Goal: Task Accomplishment & Management: Manage account settings

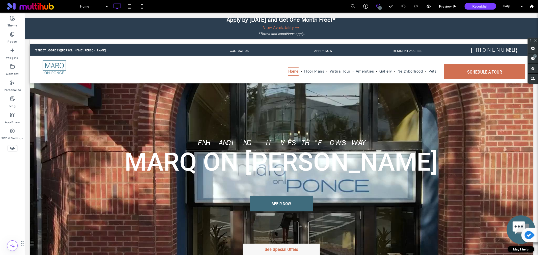
click at [282, 250] on label "See Special Offers" at bounding box center [281, 249] width 77 height 11
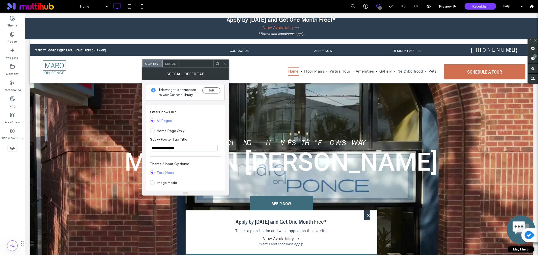
click at [190, 147] on input "**********" at bounding box center [184, 148] width 68 height 7
click at [217, 65] on icon at bounding box center [218, 64] width 4 height 4
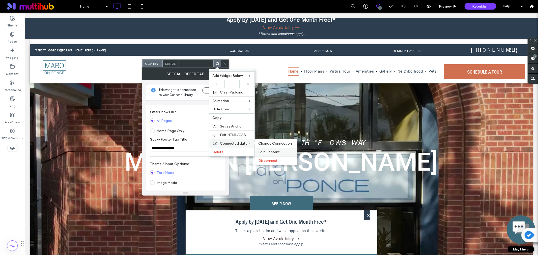
click at [271, 151] on span "Edit Content" at bounding box center [269, 152] width 21 height 4
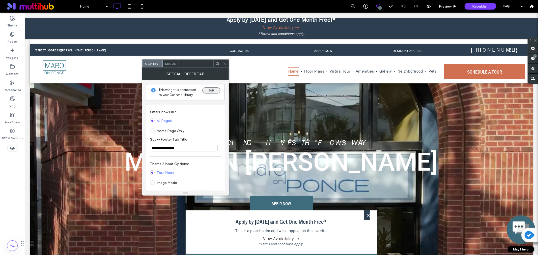
click at [214, 90] on button "Edit" at bounding box center [211, 91] width 18 height 6
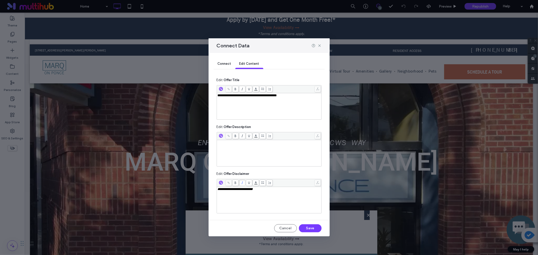
click at [225, 62] on span "Connect" at bounding box center [225, 64] width 14 height 4
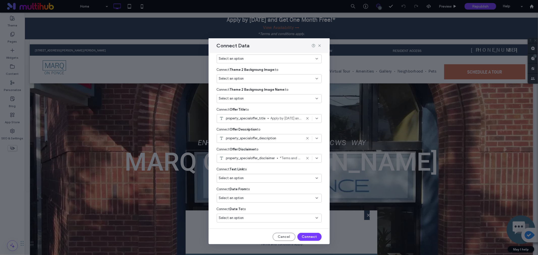
scroll to position [50, 0]
click at [283, 239] on button "Cancel" at bounding box center [284, 237] width 23 height 8
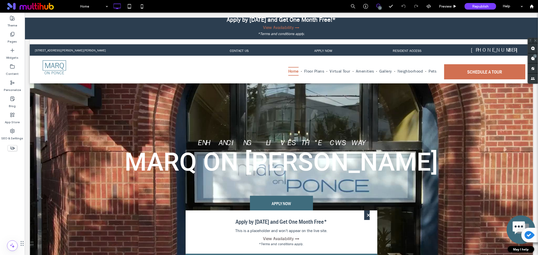
click at [277, 231] on span "This is a placeholder and won't appear on the live site." at bounding box center [281, 231] width 177 height 10
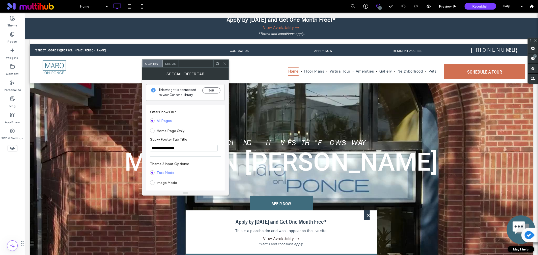
click at [173, 63] on span "Design" at bounding box center [170, 64] width 11 height 4
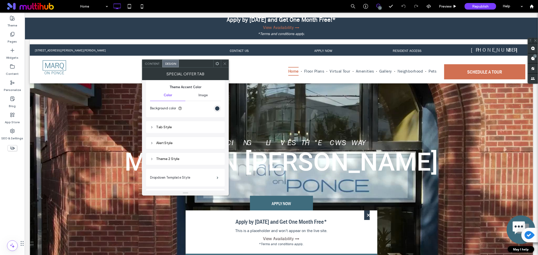
click at [168, 127] on div "Tab Style" at bounding box center [185, 127] width 71 height 4
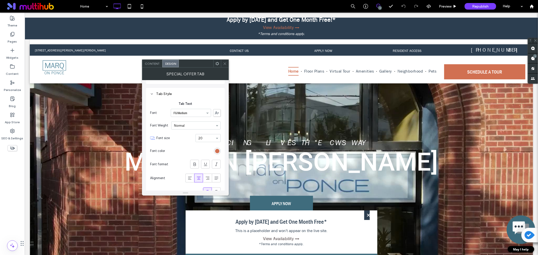
scroll to position [140, 0]
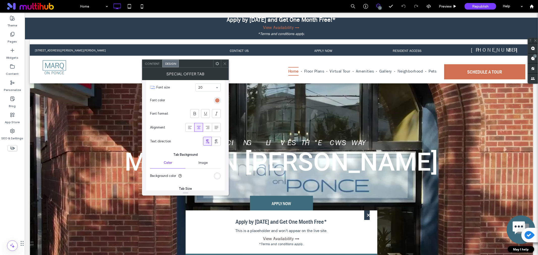
click at [218, 99] on div "rgb(209, 112, 81)" at bounding box center [217, 100] width 4 height 4
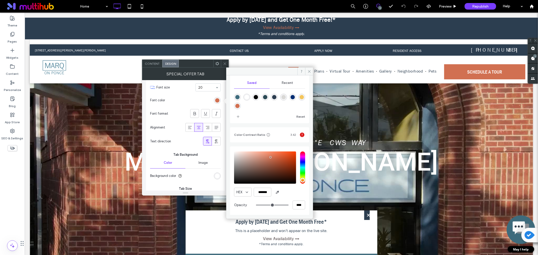
scroll to position [47, 0]
click at [261, 193] on input "*******" at bounding box center [263, 191] width 18 height 9
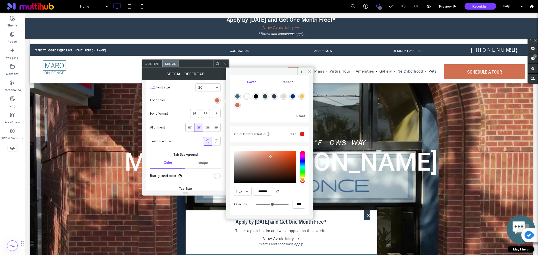
click at [261, 193] on input "*******" at bounding box center [263, 191] width 18 height 9
click at [193, 98] on section "Font color" at bounding box center [185, 100] width 71 height 13
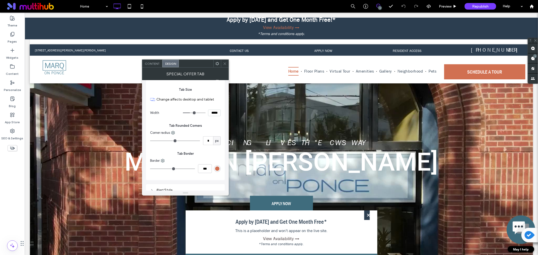
scroll to position [252, 0]
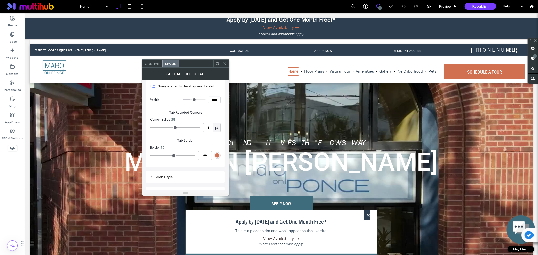
click at [219, 156] on div "rgb(209, 112, 81)" at bounding box center [217, 156] width 4 height 4
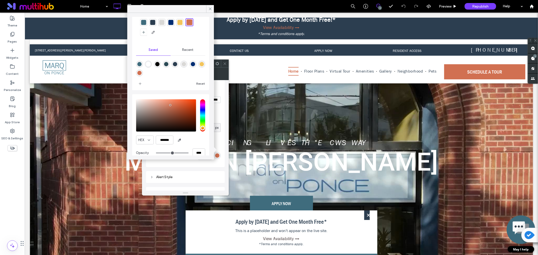
scroll to position [27, 0]
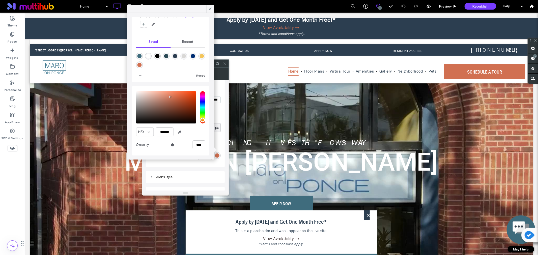
click at [162, 132] on input "*******" at bounding box center [165, 132] width 18 height 9
click at [195, 167] on div "Tab Style Tab Text Font FG Medium Font Weight Normal Font size 20 Font color Fo…" at bounding box center [185, 46] width 79 height 242
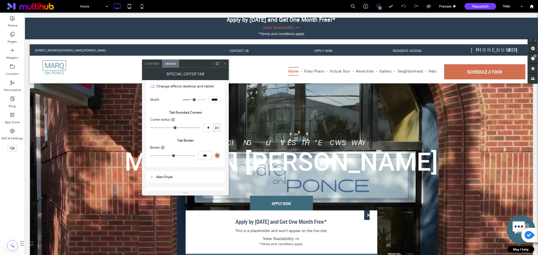
click at [217, 159] on div "rgb(209, 112, 81)" at bounding box center [217, 155] width 7 height 7
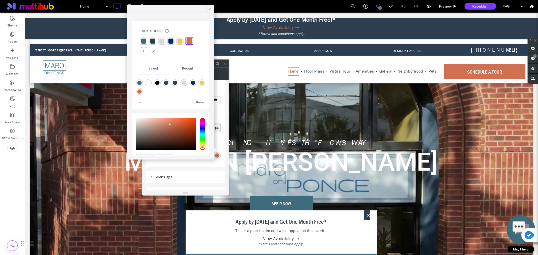
click at [210, 8] on icon at bounding box center [210, 9] width 5 height 5
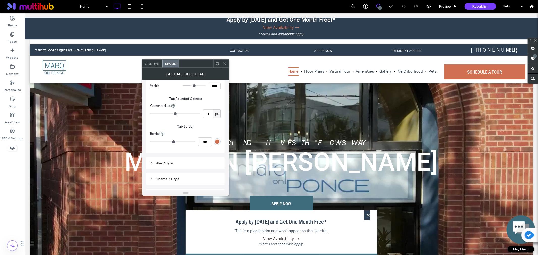
scroll to position [313, 0]
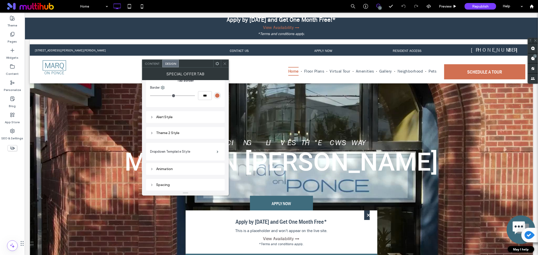
click at [155, 119] on div "Alert Style" at bounding box center [185, 117] width 71 height 4
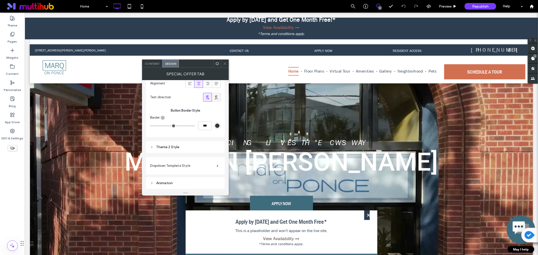
scroll to position [917, 0]
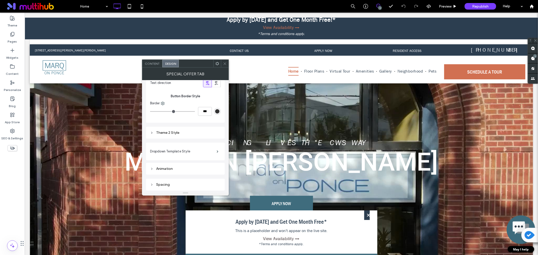
drag, startPoint x: 224, startPoint y: 64, endPoint x: 277, endPoint y: 142, distance: 94.2
click at [224, 64] on icon at bounding box center [225, 64] width 4 height 4
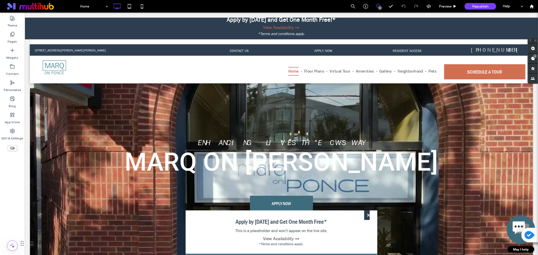
click at [366, 218] on label "×" at bounding box center [367, 216] width 6 height 10
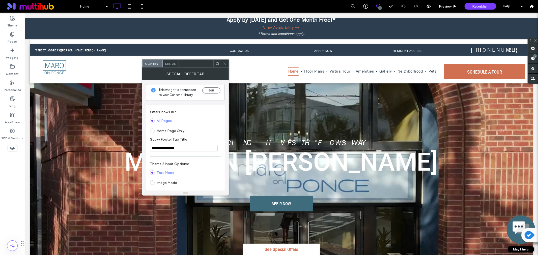
scroll to position [28, 0]
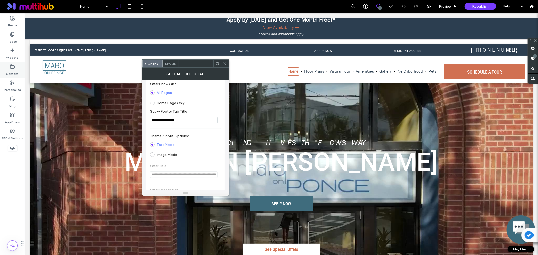
click at [15, 71] on label "Content" at bounding box center [12, 72] width 13 height 7
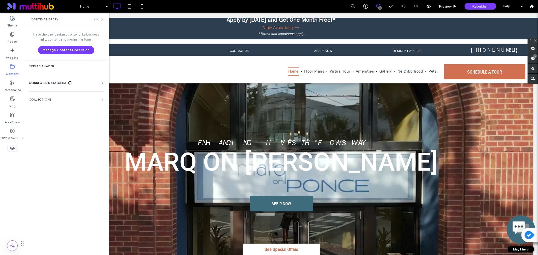
click at [49, 87] on div "Business Info Business Text Business Images Find and Replace" at bounding box center [67, 88] width 77 height 4
click at [51, 84] on span "CONNECTED DATA (CMS)" at bounding box center [47, 83] width 37 height 5
click at [50, 106] on label "Business Text" at bounding box center [67, 107] width 69 height 4
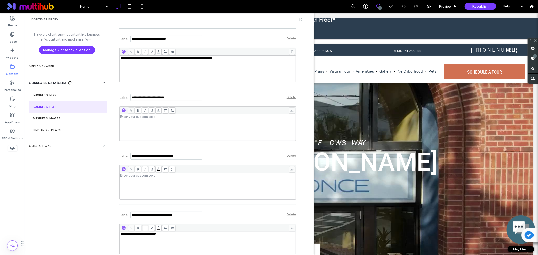
scroll to position [3618, 0]
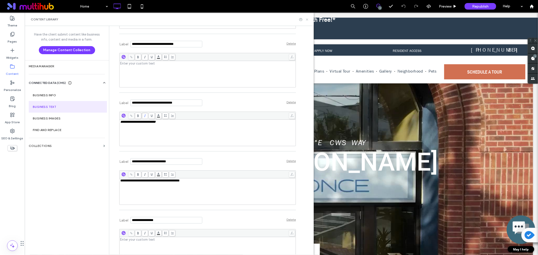
click at [306, 18] on icon at bounding box center [307, 20] width 4 height 4
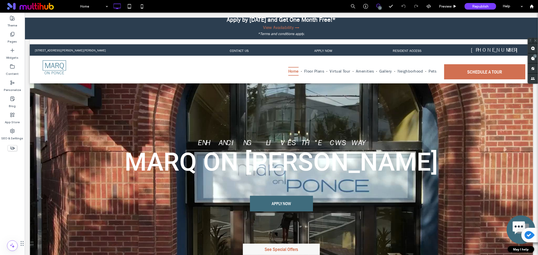
click at [296, 247] on label "See Special Offers" at bounding box center [281, 249] width 77 height 11
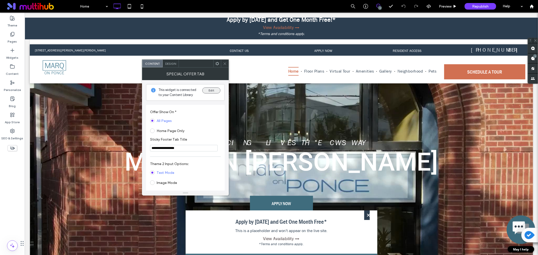
click at [213, 90] on button "Edit" at bounding box center [211, 91] width 18 height 6
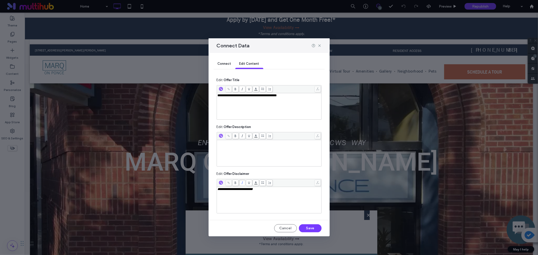
click at [228, 65] on span "Connect" at bounding box center [225, 64] width 14 height 4
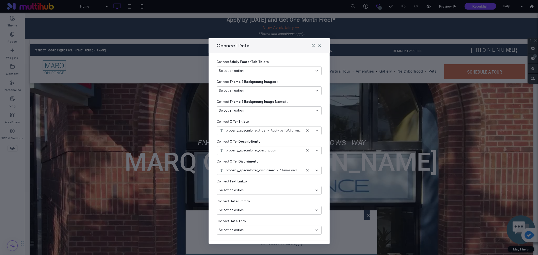
scroll to position [50, 0]
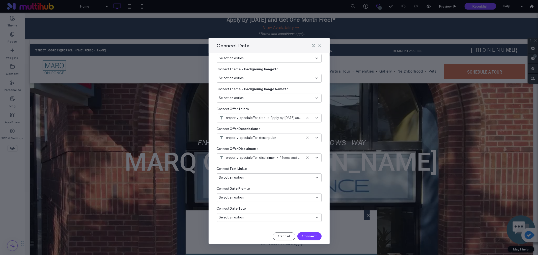
click at [319, 44] on icon at bounding box center [320, 46] width 4 height 4
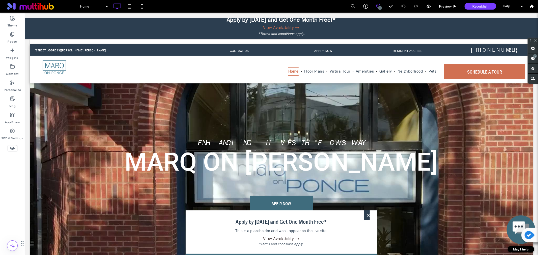
click at [366, 218] on label "×" at bounding box center [367, 216] width 6 height 10
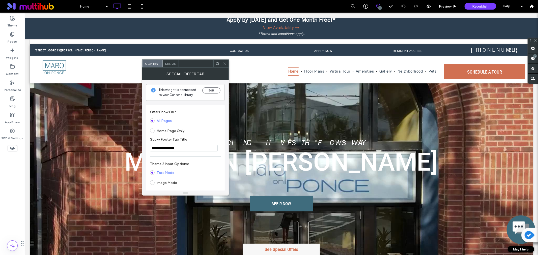
click at [277, 247] on label "See Special Offers" at bounding box center [281, 249] width 77 height 11
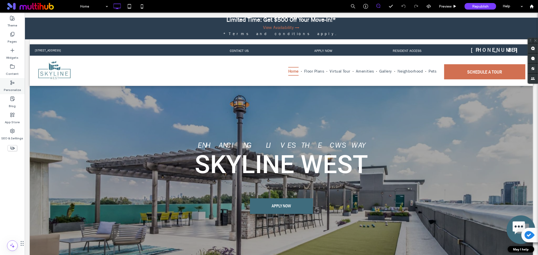
drag, startPoint x: 15, startPoint y: 52, endPoint x: 11, endPoint y: 81, distance: 29.5
click at [15, 52] on div "Widgets" at bounding box center [12, 54] width 25 height 16
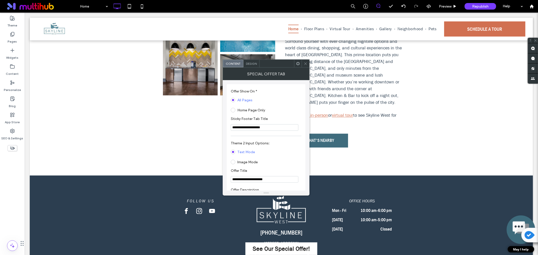
scroll to position [809, 0]
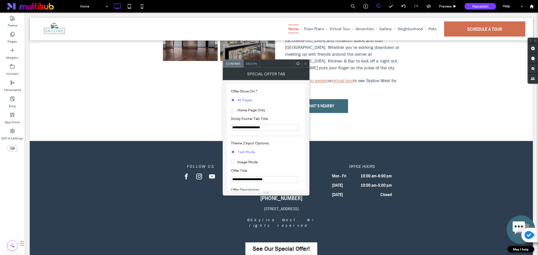
click at [269, 127] on input "**********" at bounding box center [265, 127] width 68 height 7
paste input "Sticky Footer Tab Title"
type input "**********"
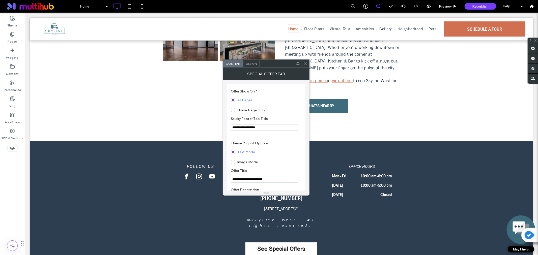
click at [298, 64] on icon at bounding box center [298, 64] width 4 height 4
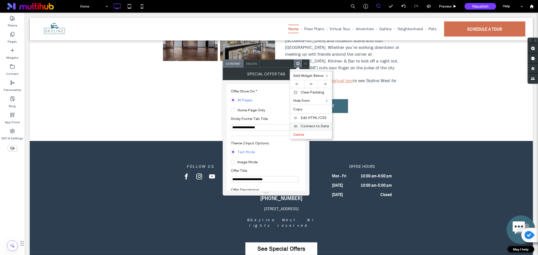
click at [312, 126] on span "Connect to Data" at bounding box center [315, 126] width 28 height 4
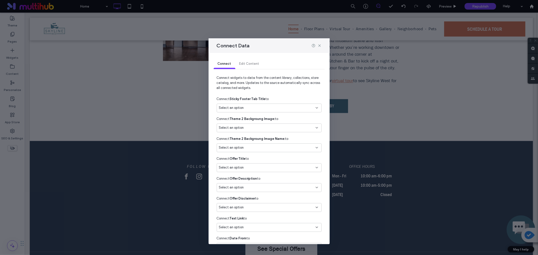
click at [298, 167] on div "Select an option" at bounding box center [266, 167] width 94 height 5
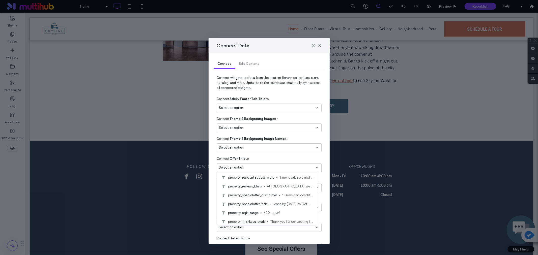
scroll to position [393, 0]
click at [286, 216] on span "Lease by [DATE] to Get One Month Free!*" at bounding box center [293, 217] width 40 height 5
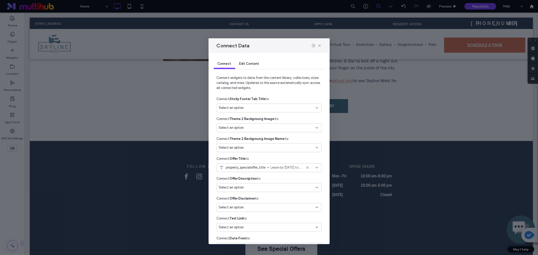
click at [297, 190] on div "Select an option" at bounding box center [266, 187] width 94 height 5
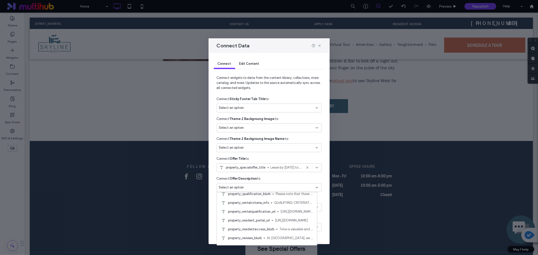
scroll to position [402, 0]
click at [321, 46] on icon at bounding box center [320, 46] width 4 height 4
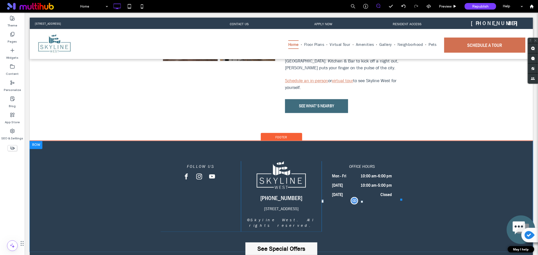
click at [291, 251] on label "See Special Offers" at bounding box center [281, 249] width 72 height 13
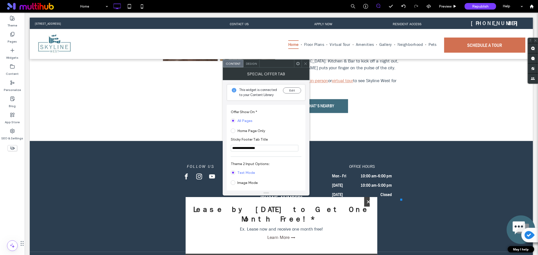
click at [299, 63] on use at bounding box center [298, 63] width 3 height 3
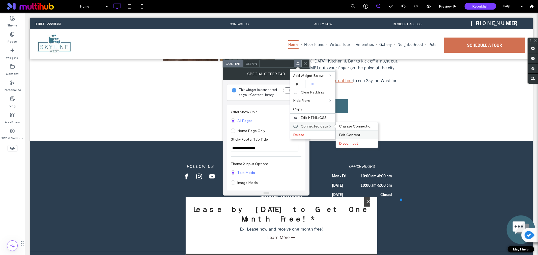
click at [350, 136] on span "Edit Content" at bounding box center [349, 135] width 21 height 4
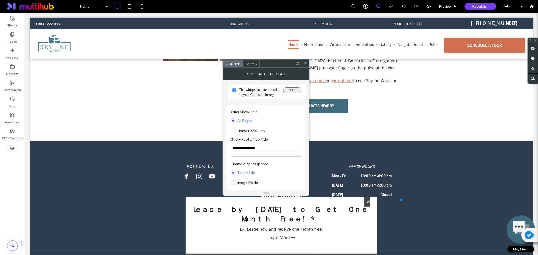
click at [293, 92] on button "Edit" at bounding box center [292, 91] width 18 height 6
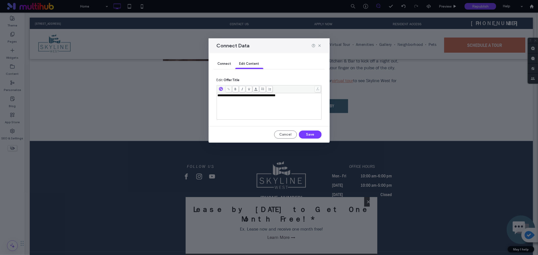
click at [224, 65] on span "Connect" at bounding box center [225, 64] width 14 height 4
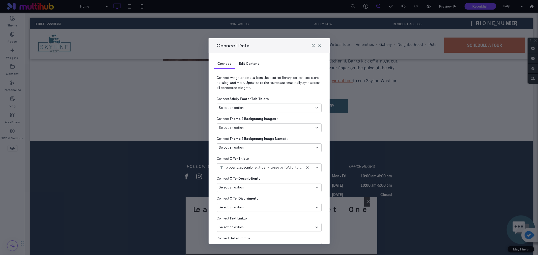
click at [314, 210] on div "Select an option" at bounding box center [269, 207] width 105 height 9
click at [279, 160] on div "property_specialoffer_disclaimer *Terms and conditions apply." at bounding box center [267, 158] width 100 height 9
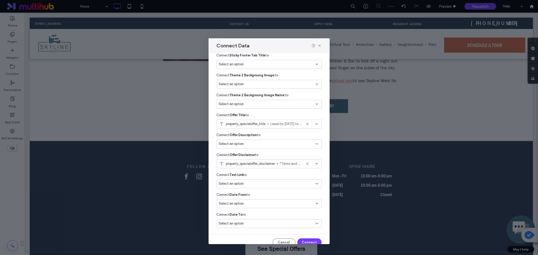
scroll to position [50, 0]
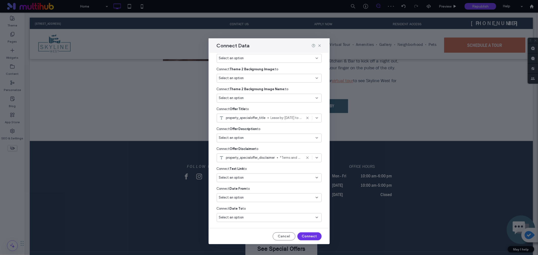
click at [309, 237] on button "Connect" at bounding box center [310, 237] width 24 height 8
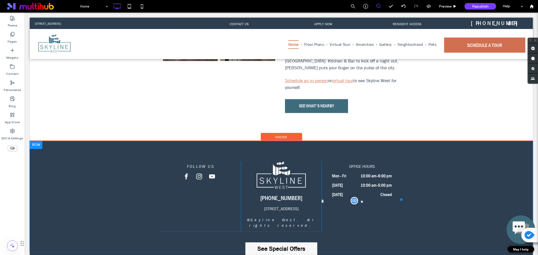
click at [288, 249] on label "See Special Offers" at bounding box center [281, 249] width 72 height 13
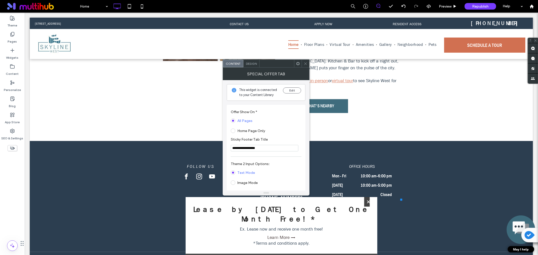
click at [254, 64] on span "Design" at bounding box center [251, 64] width 11 height 4
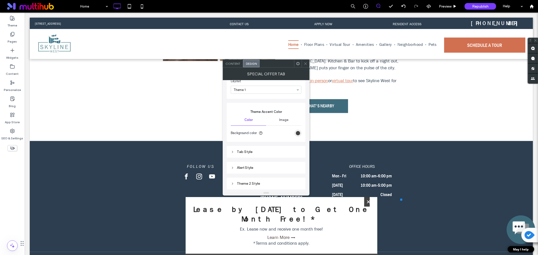
scroll to position [56, 0]
click at [259, 130] on div "Tab Style" at bounding box center [266, 127] width 71 height 4
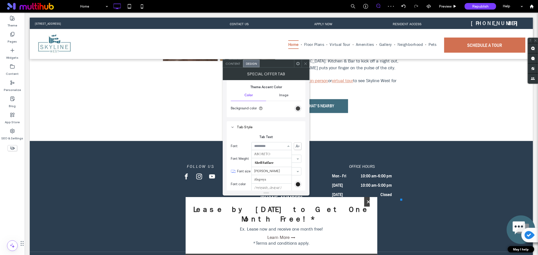
scroll to position [218, 0]
click at [303, 130] on div "Tab Style Tab Text Font Aboreto Abril Fatface Albert Sans Alegreya Allison Amik…" at bounding box center [266, 242] width 79 height 242
drag, startPoint x: 292, startPoint y: 168, endPoint x: 284, endPoint y: 128, distance: 41.5
click at [284, 128] on div "Tab Style" at bounding box center [266, 127] width 71 height 4
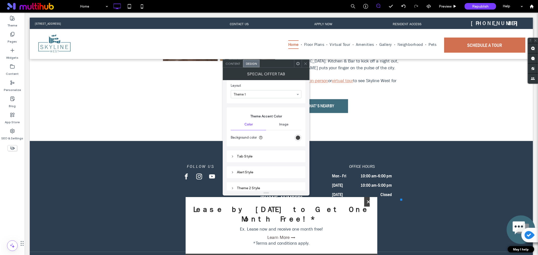
scroll to position [70, 0]
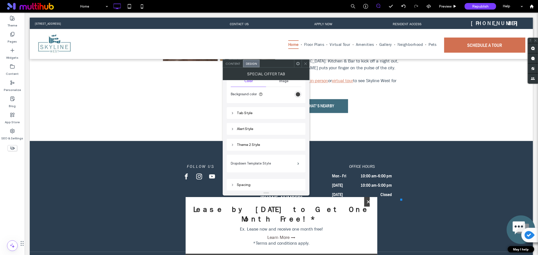
click at [252, 114] on div "Tab Style" at bounding box center [266, 113] width 71 height 4
type input "**"
click at [284, 118] on div "Tab Text Font FG Medium Font Weight normal Font size 8 9 10 11 12 14 16 18 20 2…" at bounding box center [266, 168] width 71 height 102
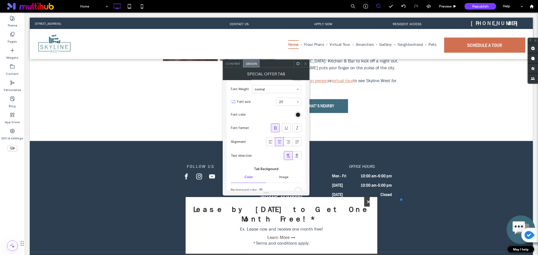
scroll to position [126, 0]
click at [297, 114] on div "rgb(34, 34, 34)" at bounding box center [298, 114] width 4 height 4
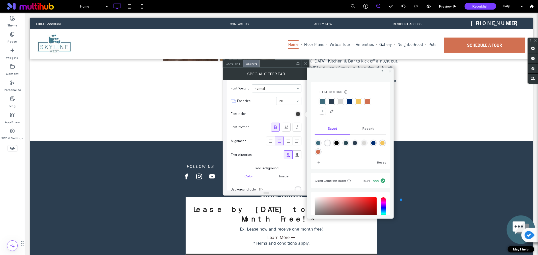
click at [297, 113] on div "rgb(34, 34, 34)" at bounding box center [298, 114] width 4 height 4
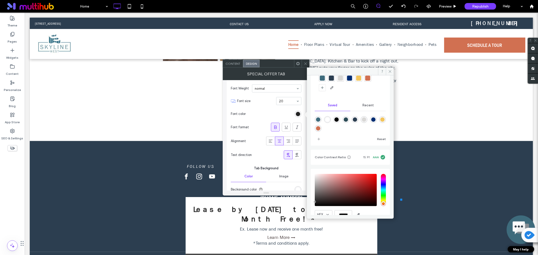
scroll to position [46, 0]
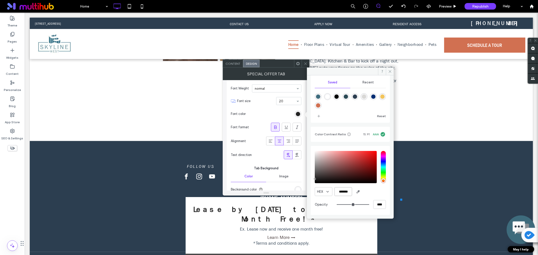
click at [341, 190] on input "*******" at bounding box center [344, 192] width 18 height 9
paste input "color picker textbox"
type input "*******"
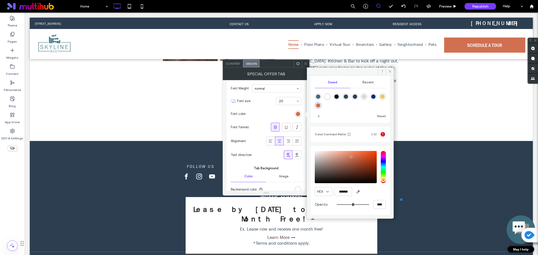
click at [266, 113] on section "Font color" at bounding box center [266, 114] width 71 height 13
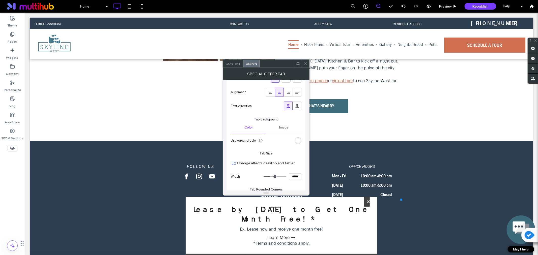
scroll to position [183, 0]
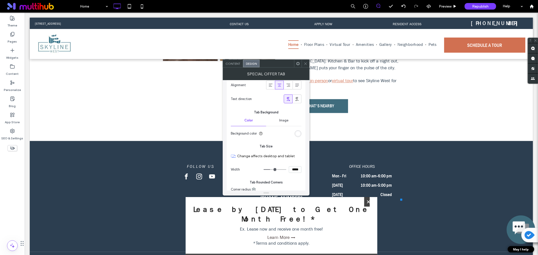
click at [294, 173] on input "*****" at bounding box center [295, 170] width 13 height 7
type input "*****"
type input "***"
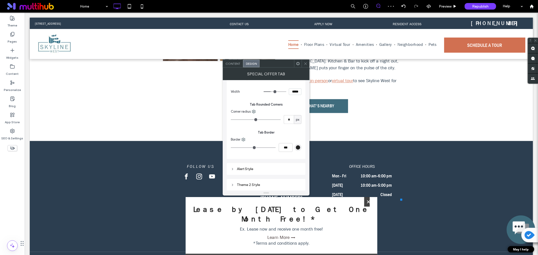
scroll to position [239, 0]
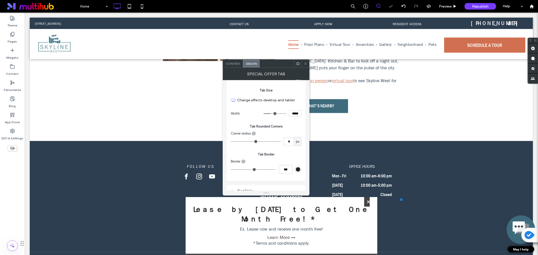
click at [297, 171] on div "rgb(34, 34, 34)" at bounding box center [298, 170] width 4 height 4
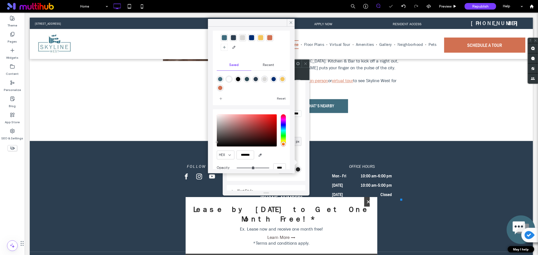
scroll to position [26, 0]
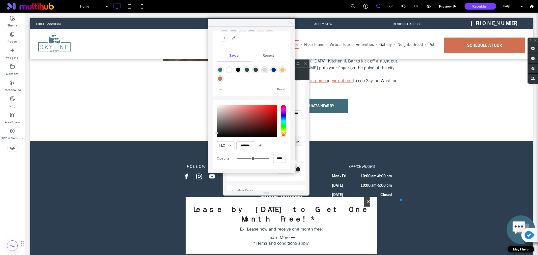
click at [250, 144] on input "*******" at bounding box center [246, 146] width 18 height 9
paste input "color picker textbox"
type input "*******"
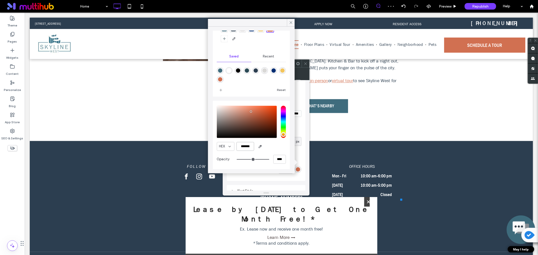
type input "*"
type input "***"
type input "*******"
click at [284, 126] on div "HEX ******* Opacity ****" at bounding box center [251, 135] width 77 height 69
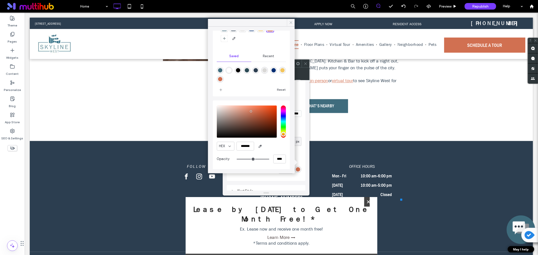
click at [290, 23] on icon at bounding box center [291, 22] width 5 height 5
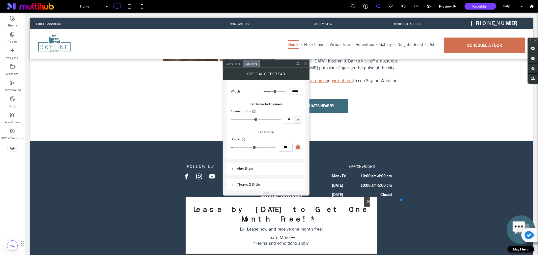
scroll to position [301, 0]
click at [286, 109] on input "***" at bounding box center [286, 107] width 14 height 9
type input "*"
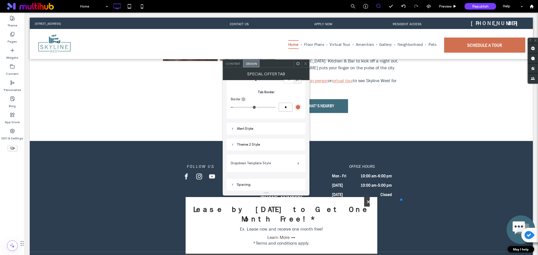
type input "***"
click at [288, 95] on div "Tab Border Border ***" at bounding box center [266, 100] width 71 height 28
click at [233, 130] on use at bounding box center [233, 129] width 1 height 2
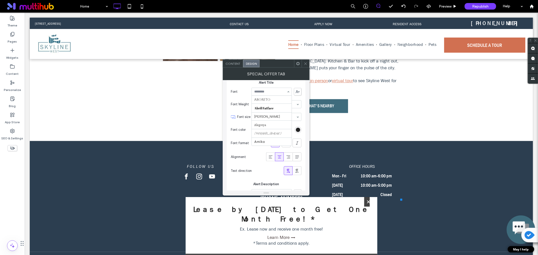
scroll to position [202, 0]
type input "*"
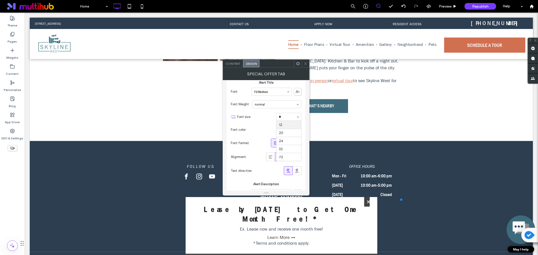
scroll to position [0, 0]
type input "**"
click at [256, 118] on span "Font size" at bounding box center [255, 117] width 37 height 5
click at [287, 118] on input at bounding box center [287, 117] width 17 height 4
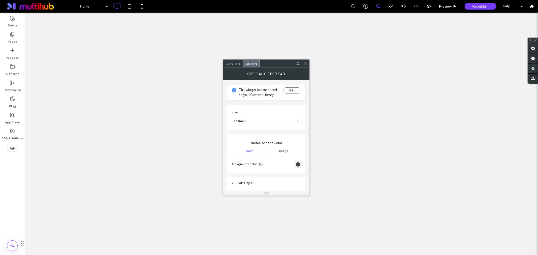
type input "**"
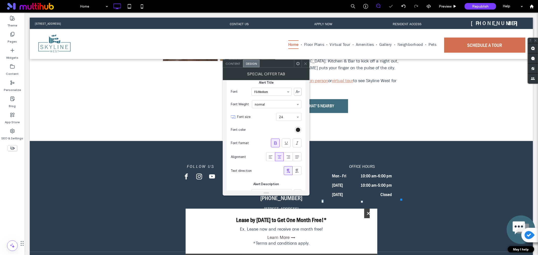
click at [279, 130] on section "Font color" at bounding box center [266, 130] width 71 height 13
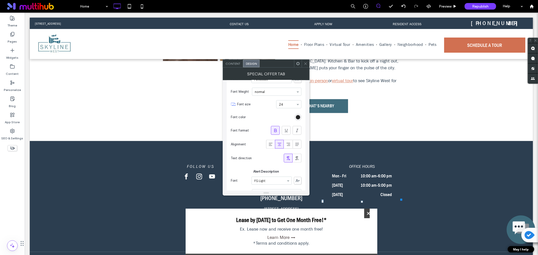
scroll to position [357, 0]
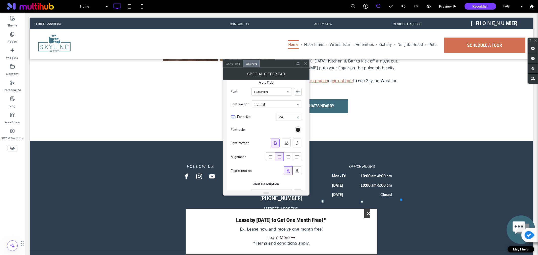
click at [276, 142] on icon at bounding box center [275, 143] width 5 height 5
type input "*"
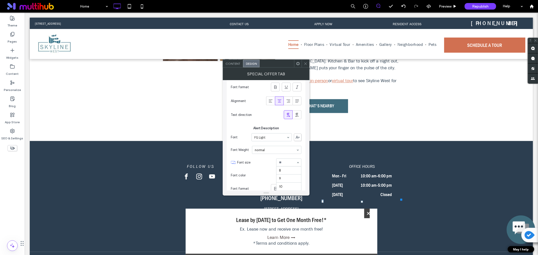
scroll to position [57, 0]
type input "**"
click at [266, 163] on span "Font size" at bounding box center [255, 162] width 37 height 5
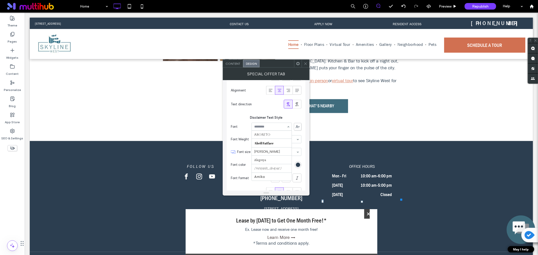
scroll to position [202, 0]
type input "*"
click at [238, 114] on div "Disclaimer Text Style Font FG Light Italic Font Weight normal Font size 18 Font…" at bounding box center [266, 162] width 71 height 102
click at [258, 104] on div "Text direction" at bounding box center [266, 104] width 71 height 14
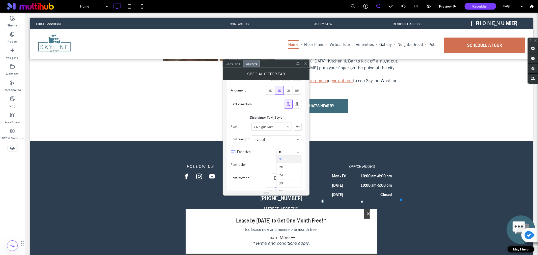
scroll to position [0, 0]
type input "**"
type input "*"
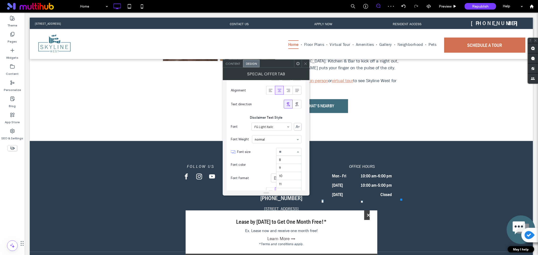
scroll to position [41, 0]
click at [255, 154] on span "Font size" at bounding box center [255, 152] width 37 height 5
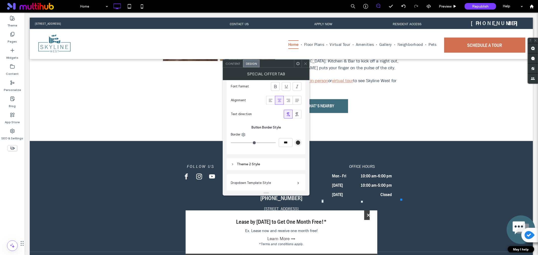
scroll to position [905, 0]
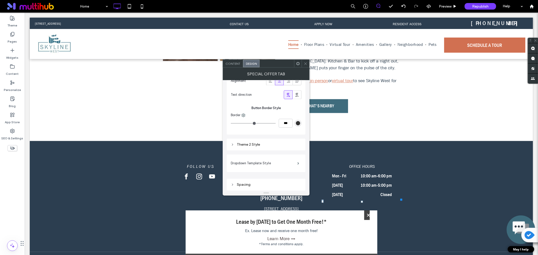
drag, startPoint x: 305, startPoint y: 64, endPoint x: 293, endPoint y: 91, distance: 30.1
click at [305, 64] on icon at bounding box center [306, 64] width 4 height 4
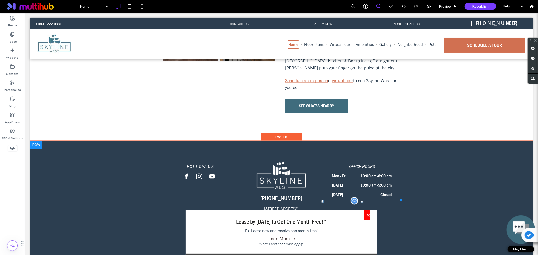
click at [365, 219] on label "×" at bounding box center [367, 216] width 6 height 10
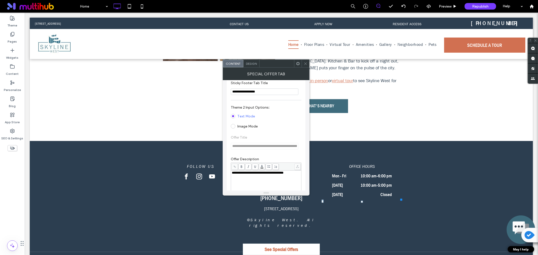
scroll to position [56, 0]
click at [13, 69] on label "Content" at bounding box center [12, 72] width 13 height 7
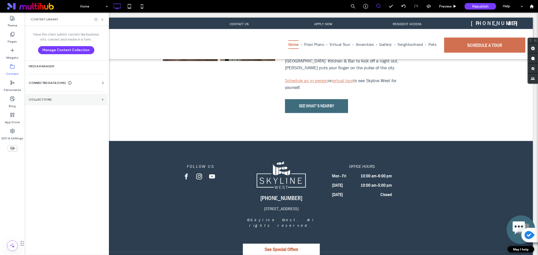
click at [64, 103] on section "Collections" at bounding box center [66, 100] width 83 height 12
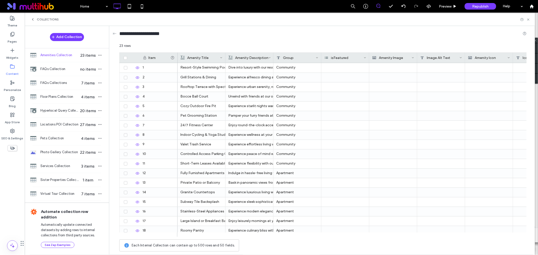
click at [14, 69] on label "Content" at bounding box center [12, 72] width 13 height 7
click at [36, 19] on div "Collections" at bounding box center [45, 19] width 28 height 4
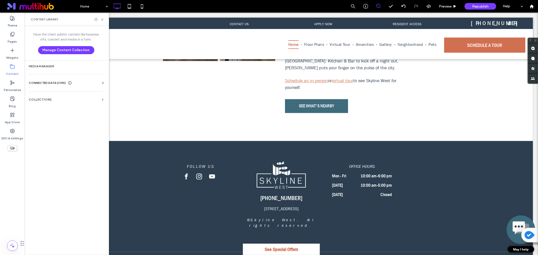
click at [42, 82] on span "CONNECTED DATA (CMS)" at bounding box center [47, 83] width 37 height 5
click at [45, 107] on label "Business Text" at bounding box center [67, 107] width 69 height 4
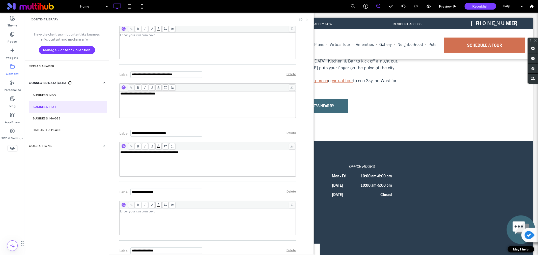
scroll to position [3646, 0]
click at [206, 59] on div "Rich Text Editor" at bounding box center [207, 46] width 175 height 25
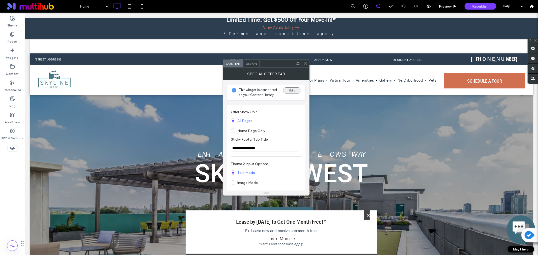
click at [294, 92] on button "Edit" at bounding box center [292, 91] width 18 height 6
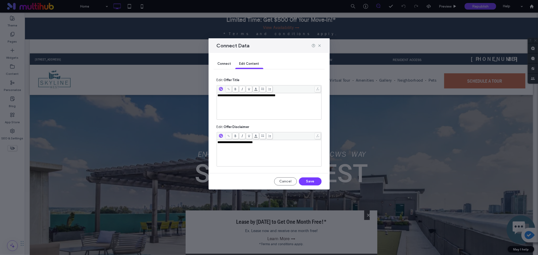
click at [226, 64] on span "Connect" at bounding box center [225, 64] width 14 height 4
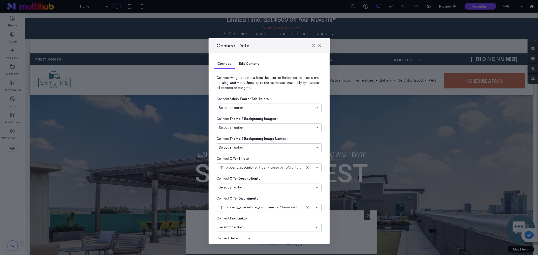
click at [293, 187] on div "Select an option" at bounding box center [266, 187] width 94 height 5
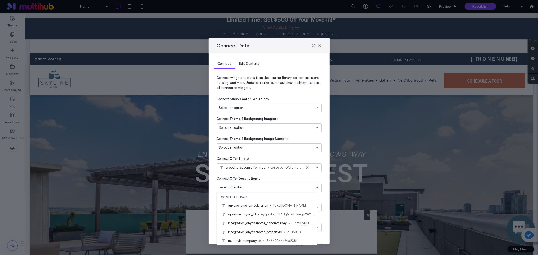
click at [317, 177] on div "Connect Offer Description to" at bounding box center [269, 178] width 105 height 9
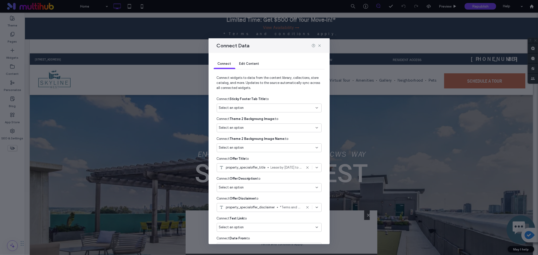
click at [10, 56] on div "Connect Data Connect Edit Content Connect widgets to data from the content libr…" at bounding box center [269, 127] width 538 height 255
drag, startPoint x: 319, startPoint y: 46, endPoint x: 294, endPoint y: 34, distance: 28.2
click at [319, 46] on icon at bounding box center [320, 46] width 4 height 4
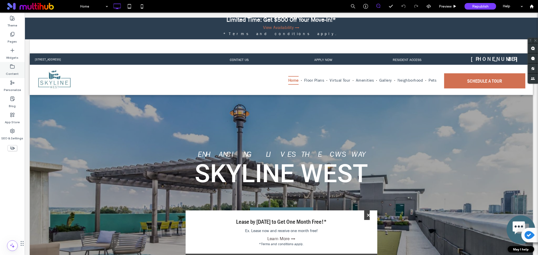
click at [13, 71] on label "Content" at bounding box center [12, 72] width 13 height 7
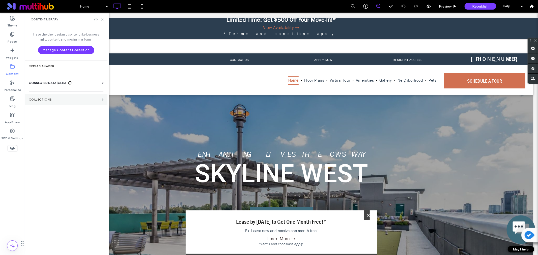
click at [69, 96] on section "Collections" at bounding box center [66, 100] width 83 height 12
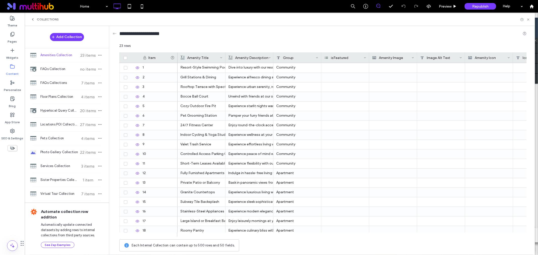
click at [9, 72] on label "Content" at bounding box center [12, 72] width 13 height 7
click at [36, 21] on div "Collections" at bounding box center [45, 19] width 28 height 4
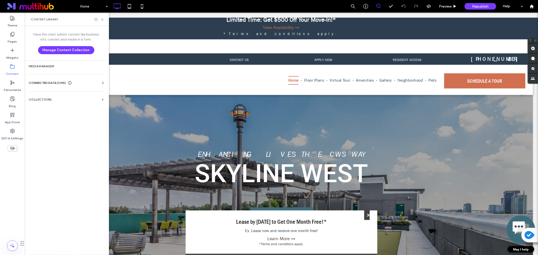
click at [50, 85] on span "CONNECTED DATA (CMS)" at bounding box center [47, 83] width 37 height 5
click at [49, 107] on label "Business Text" at bounding box center [67, 107] width 69 height 4
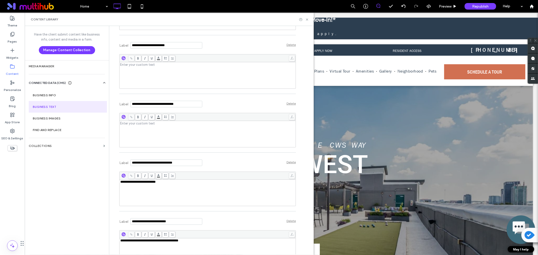
scroll to position [3646, 0]
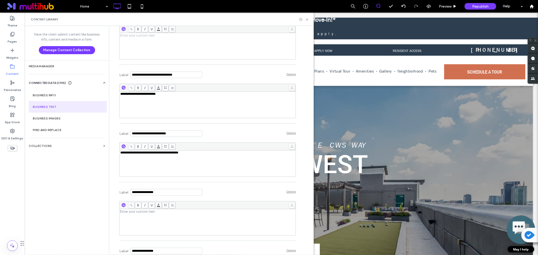
click at [187, 59] on div "Rich Text Editor" at bounding box center [207, 46] width 175 height 25
click at [302, 92] on div "**********" at bounding box center [213, 140] width 202 height 229
click at [177, 19] on input "Label" at bounding box center [167, 16] width 72 height 7
click at [183, 19] on input "Label" at bounding box center [167, 16] width 72 height 7
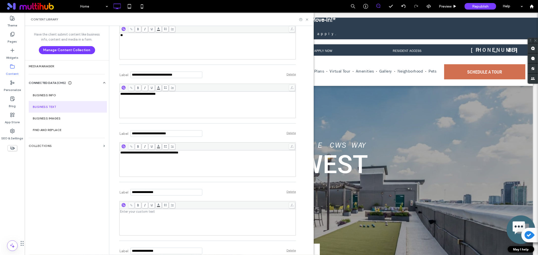
click at [188, 19] on input "Label" at bounding box center [167, 16] width 72 height 7
click at [231, 22] on div "Label Delete" at bounding box center [207, 16] width 177 height 14
click at [197, 18] on icon at bounding box center [199, 17] width 4 height 4
click at [213, 22] on div "Label Delete" at bounding box center [207, 16] width 177 height 14
click at [200, 59] on div "**" at bounding box center [207, 46] width 175 height 25
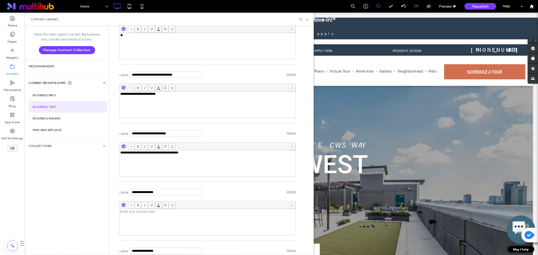
click at [192, 78] on input "Label" at bounding box center [167, 75] width 72 height 7
click at [178, 19] on input "Label" at bounding box center [167, 16] width 72 height 7
drag, startPoint x: 307, startPoint y: 19, endPoint x: 284, endPoint y: 18, distance: 23.2
click at [307, 19] on icon at bounding box center [307, 20] width 4 height 4
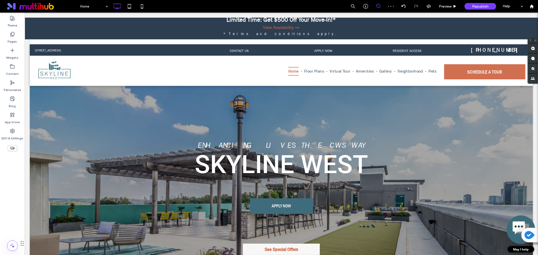
scroll to position [0, 0]
click at [287, 252] on label "See Special Offers" at bounding box center [281, 249] width 77 height 11
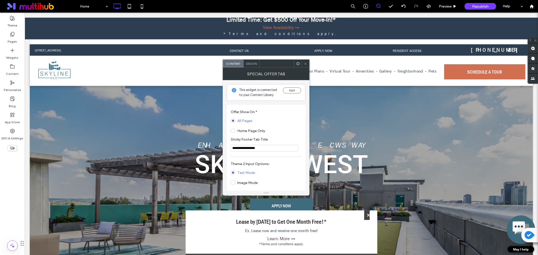
click at [246, 64] on span "Design" at bounding box center [251, 64] width 11 height 4
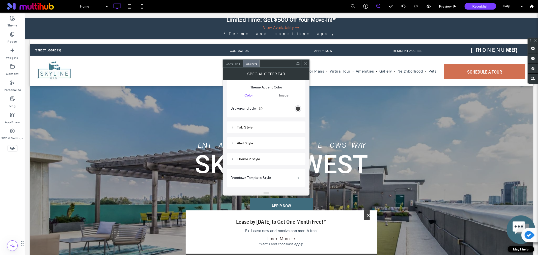
scroll to position [56, 0]
click at [283, 125] on div "Tab Style" at bounding box center [266, 127] width 71 height 7
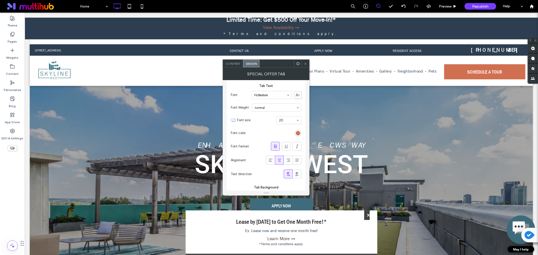
scroll to position [112, 0]
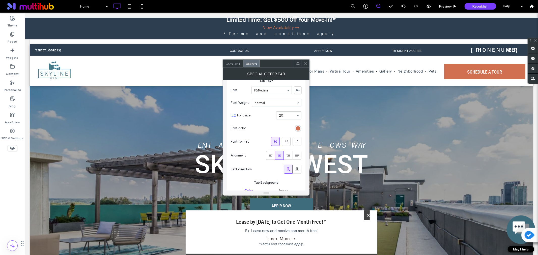
click at [273, 143] on icon at bounding box center [275, 141] width 5 height 5
click at [309, 68] on div "Special Offer Tab" at bounding box center [266, 74] width 87 height 13
click at [307, 64] on icon at bounding box center [306, 64] width 4 height 4
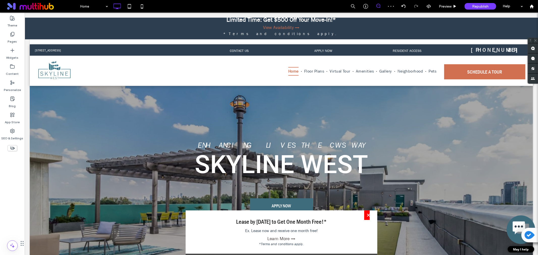
click at [365, 215] on label "×" at bounding box center [367, 216] width 6 height 10
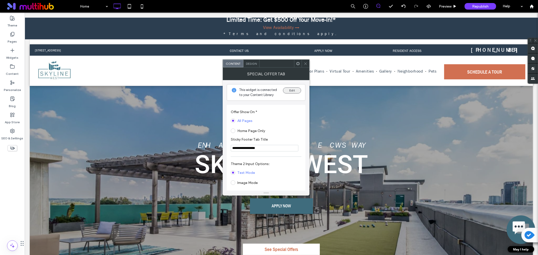
click at [286, 88] on button "Edit" at bounding box center [292, 91] width 18 height 6
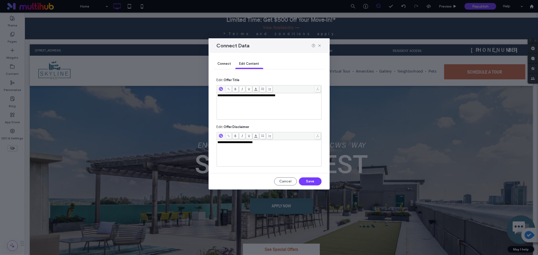
click at [225, 61] on div "Connect" at bounding box center [225, 64] width 22 height 10
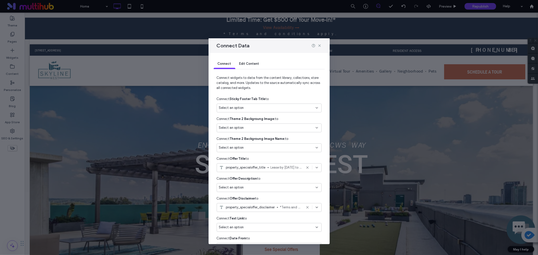
click at [297, 190] on div "Select an option" at bounding box center [266, 187] width 94 height 5
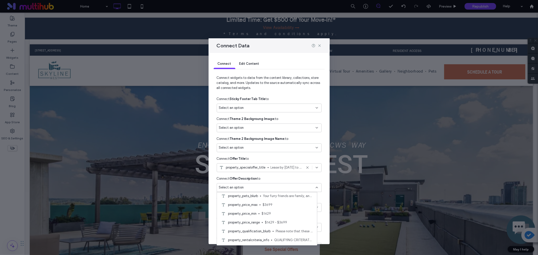
scroll to position [393, 0]
click at [267, 227] on span "property_specialoffer_description" at bounding box center [253, 228] width 50 height 5
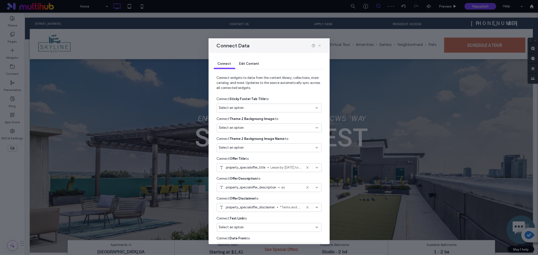
click at [319, 47] on icon at bounding box center [320, 46] width 4 height 4
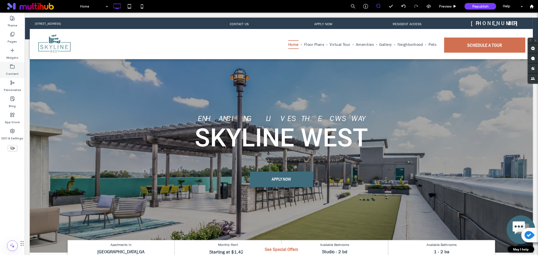
click at [12, 68] on icon at bounding box center [12, 66] width 5 height 5
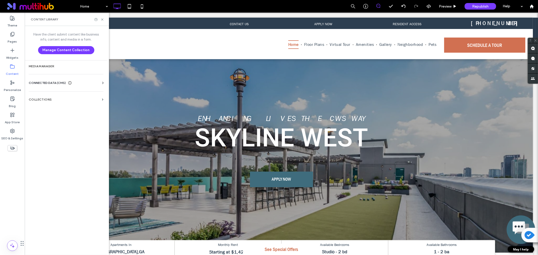
click at [54, 86] on div "Business Info Business Text Business Images Find and Replace" at bounding box center [67, 88] width 77 height 4
click at [55, 82] on span "CONNECTED DATA (CMS)" at bounding box center [47, 83] width 37 height 5
click at [51, 102] on section "Business Text" at bounding box center [67, 107] width 77 height 12
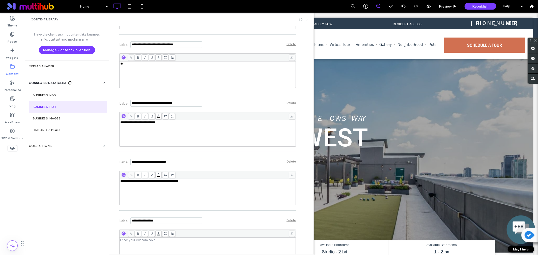
scroll to position [3618, 0]
click at [158, 87] on div "**" at bounding box center [207, 74] width 175 height 25
click at [66, 116] on section "Business Images" at bounding box center [68, 119] width 78 height 12
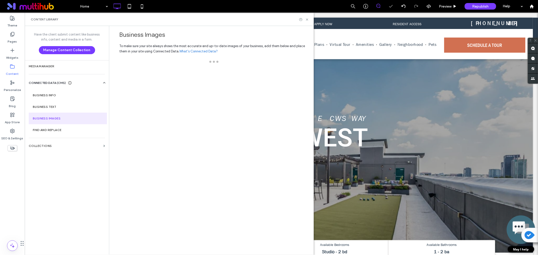
scroll to position [0, 0]
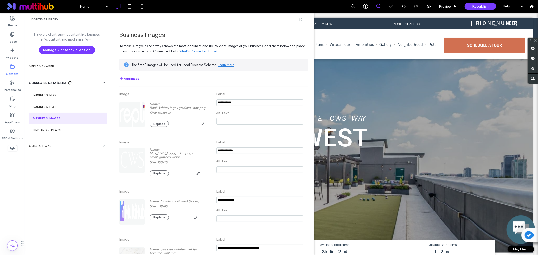
click at [307, 18] on icon at bounding box center [307, 20] width 4 height 4
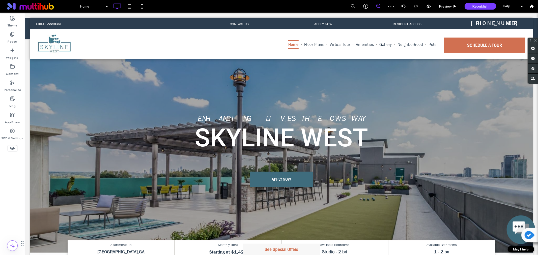
click at [281, 250] on label "See Special Offers" at bounding box center [281, 249] width 77 height 11
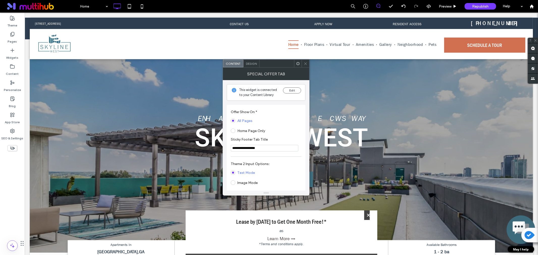
click at [252, 62] on span "Design" at bounding box center [251, 64] width 11 height 4
click at [290, 88] on button "Edit" at bounding box center [292, 91] width 18 height 6
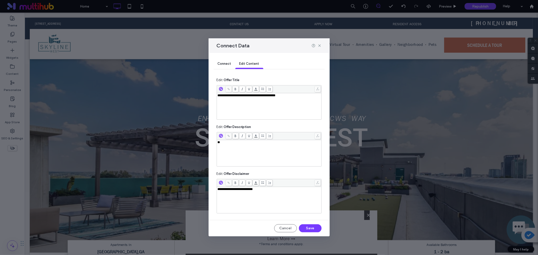
click at [263, 144] on div "**" at bounding box center [269, 143] width 103 height 4
click at [226, 64] on span "Connect" at bounding box center [225, 64] width 14 height 4
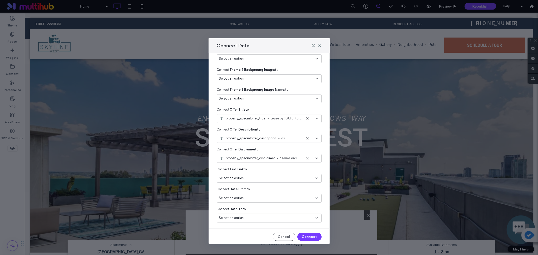
scroll to position [50, 0]
click at [306, 237] on button "Connect" at bounding box center [310, 237] width 24 height 8
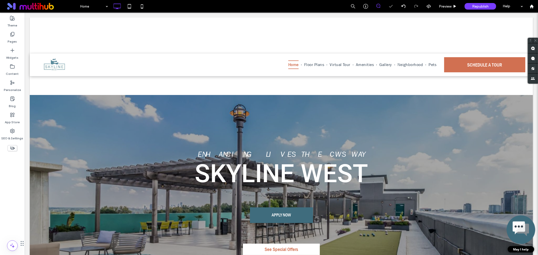
click at [285, 250] on label "See Special Offers" at bounding box center [281, 249] width 77 height 11
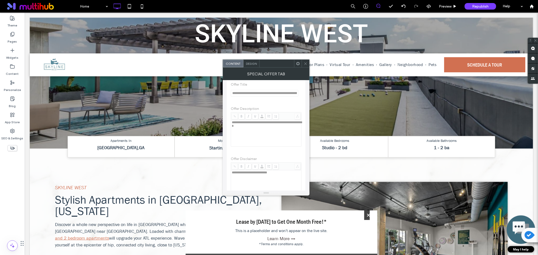
scroll to position [112, 0]
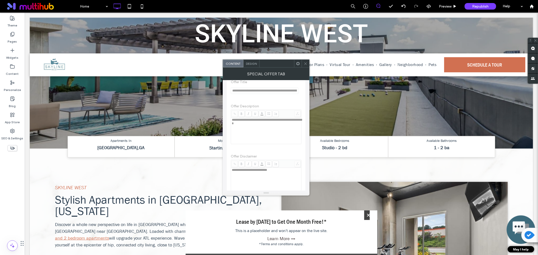
click at [306, 64] on icon at bounding box center [306, 64] width 4 height 4
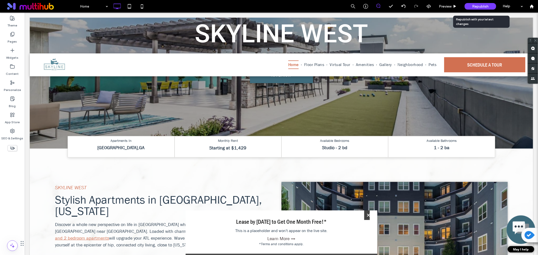
click at [483, 6] on span "Republish" at bounding box center [481, 6] width 16 height 4
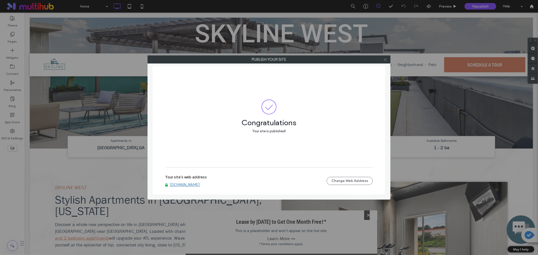
click at [385, 59] on icon at bounding box center [386, 60] width 4 height 4
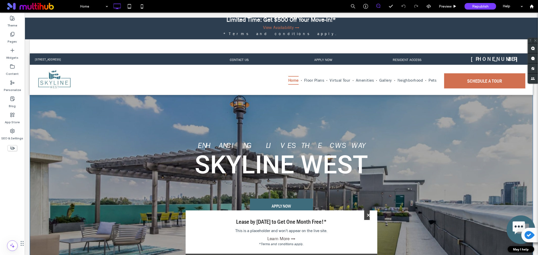
scroll to position [0, 0]
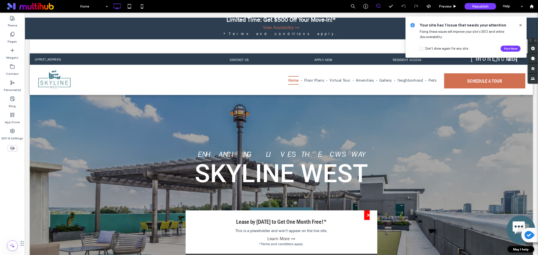
click at [364, 218] on label "×" at bounding box center [367, 216] width 6 height 10
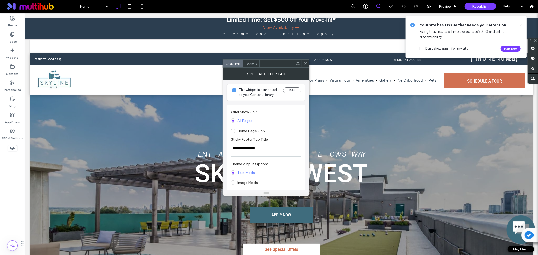
click at [306, 65] on icon at bounding box center [306, 64] width 4 height 4
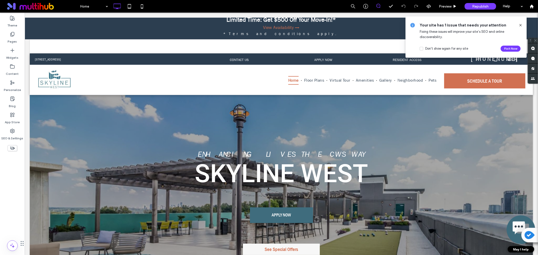
click at [278, 251] on label "See Special Offers" at bounding box center [281, 249] width 77 height 11
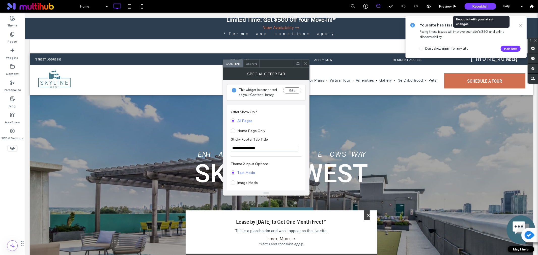
click at [477, 8] on span "Republish" at bounding box center [481, 6] width 16 height 4
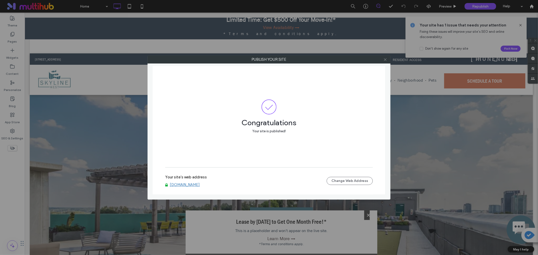
click at [384, 59] on icon at bounding box center [386, 60] width 4 height 4
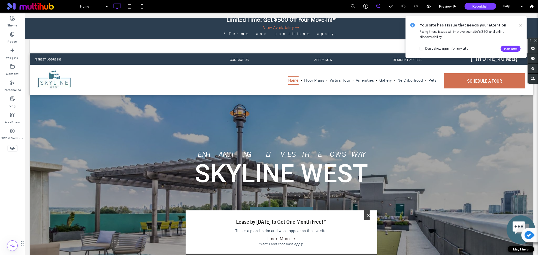
click at [278, 226] on span "Lease by [DATE] to Get One Month Free!*" at bounding box center [281, 222] width 177 height 8
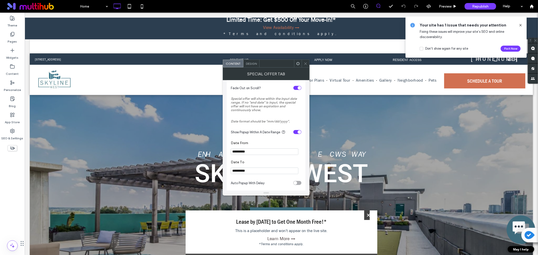
scroll to position [293, 0]
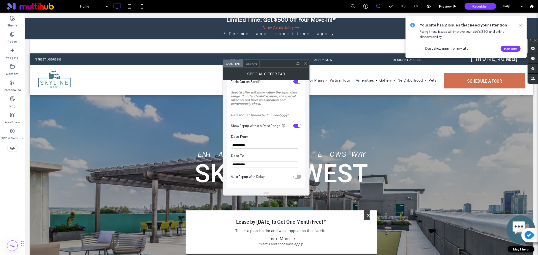
click at [268, 145] on input "**********" at bounding box center [265, 145] width 68 height 7
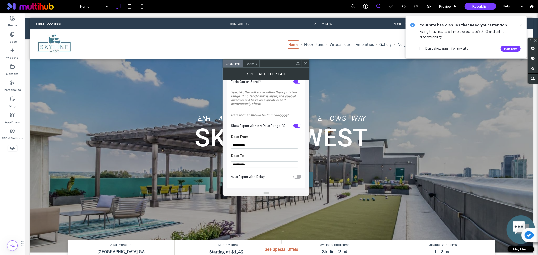
type input "**********"
click at [257, 163] on input "**********" at bounding box center [265, 165] width 68 height 7
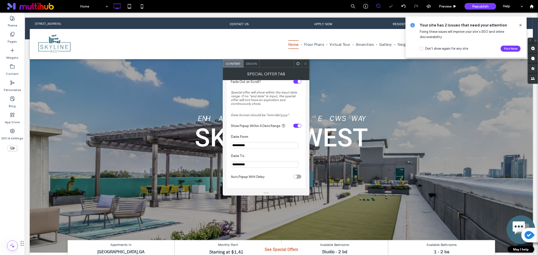
click at [257, 163] on input "**********" at bounding box center [265, 165] width 68 height 7
click at [257, 164] on input "**********" at bounding box center [265, 165] width 68 height 7
type input "**********"
click at [295, 125] on div "toggle" at bounding box center [298, 126] width 8 height 4
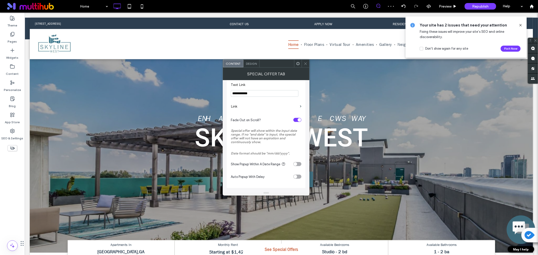
scroll to position [253, 0]
click at [478, 5] on span "Republish" at bounding box center [481, 6] width 16 height 4
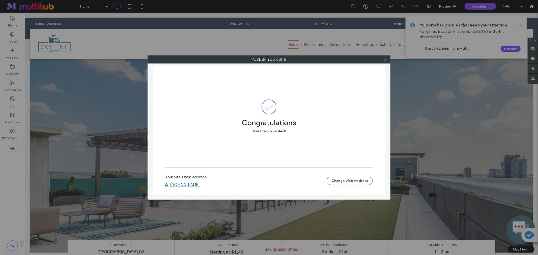
click at [385, 60] on use at bounding box center [385, 59] width 3 height 3
